Goal: Find specific page/section: Find specific page/section

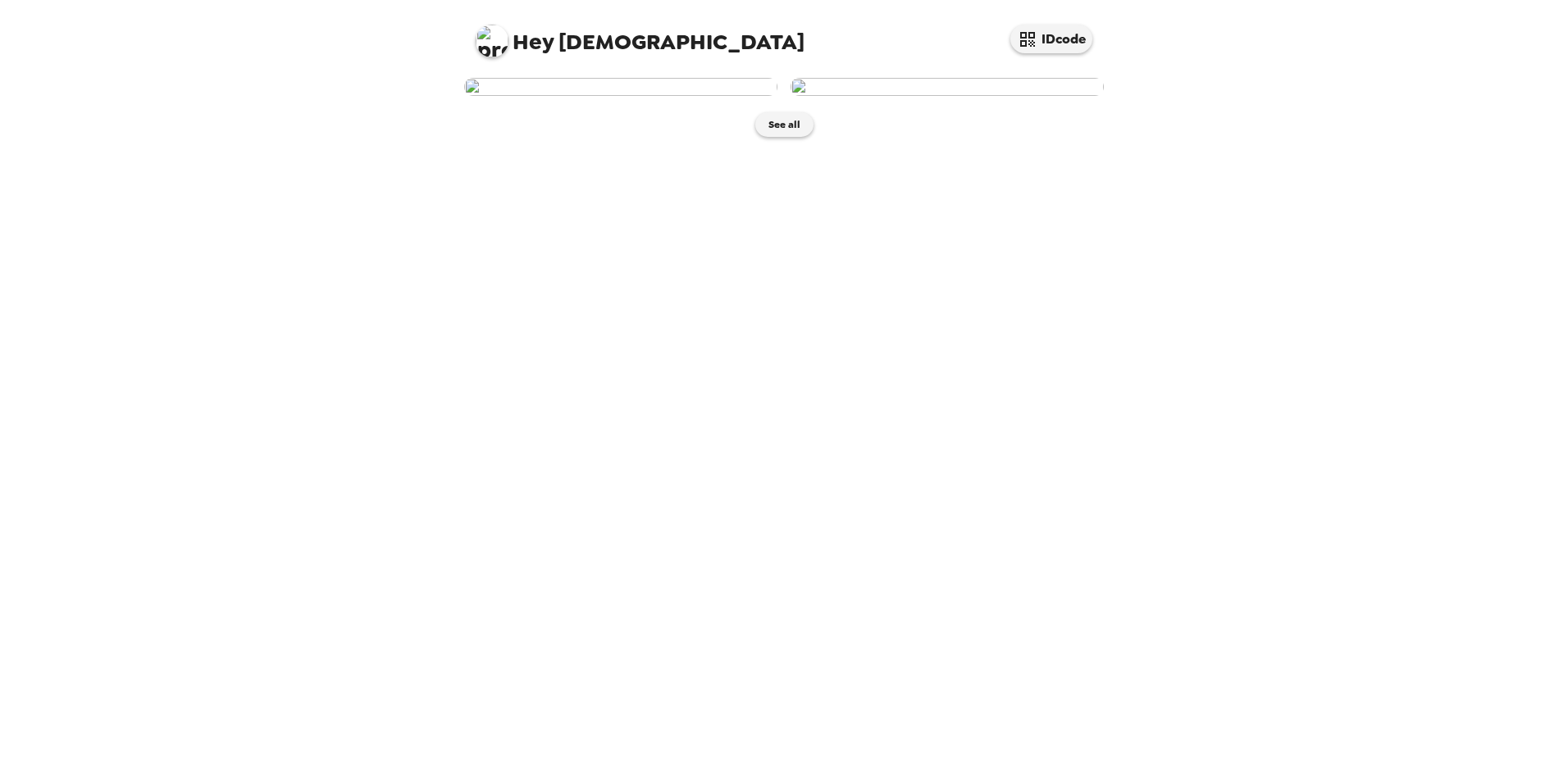
click at [893, 96] on img at bounding box center [946, 87] width 313 height 18
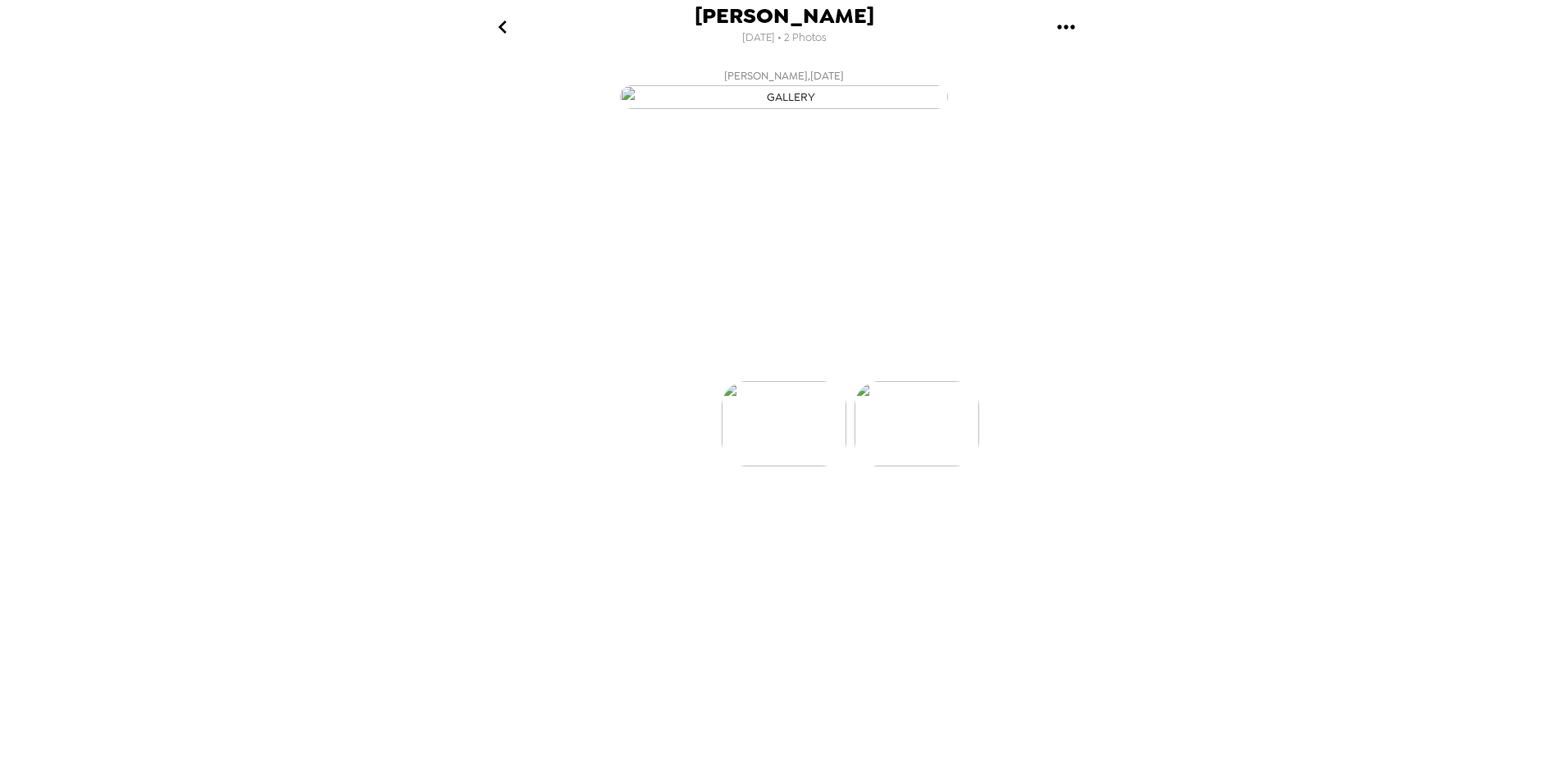
scroll to position [0, 131]
click at [864, 367] on icon at bounding box center [854, 352] width 28 height 28
